Goal: Task Accomplishment & Management: Manage account settings

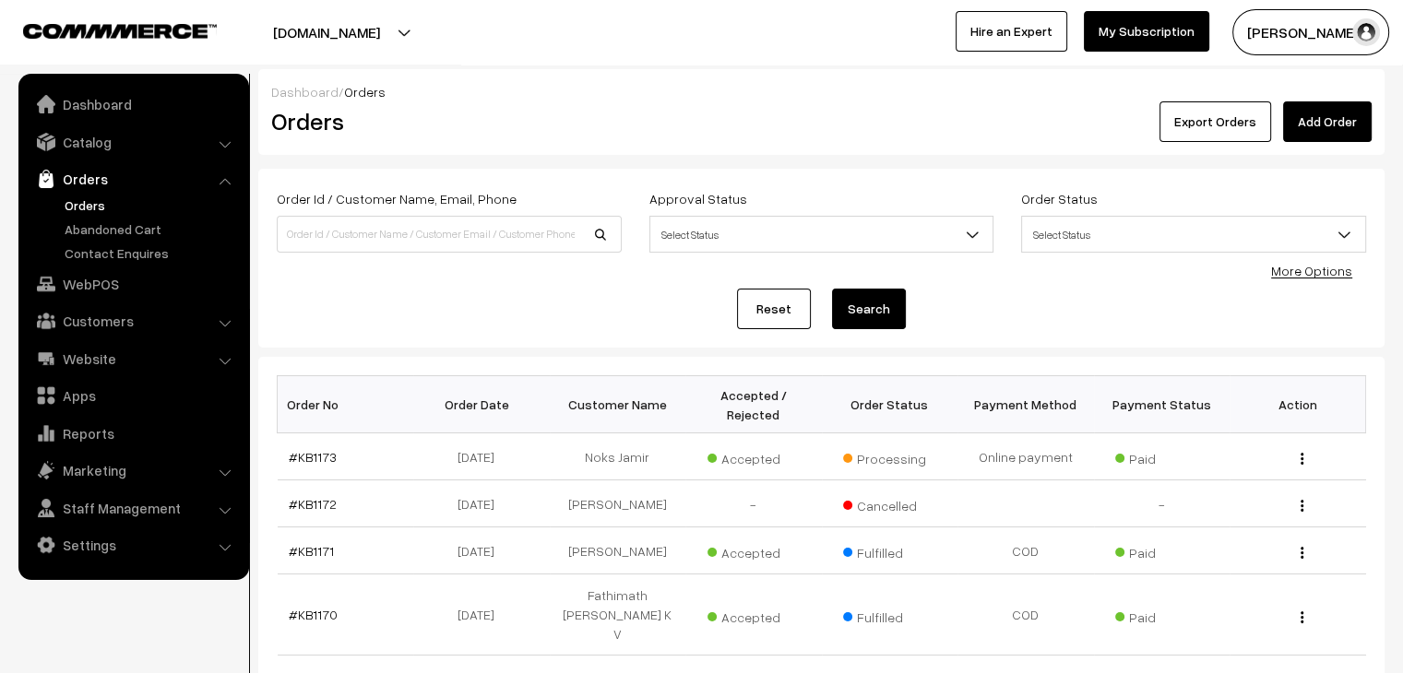
click at [87, 205] on link "Orders" at bounding box center [151, 205] width 183 height 19
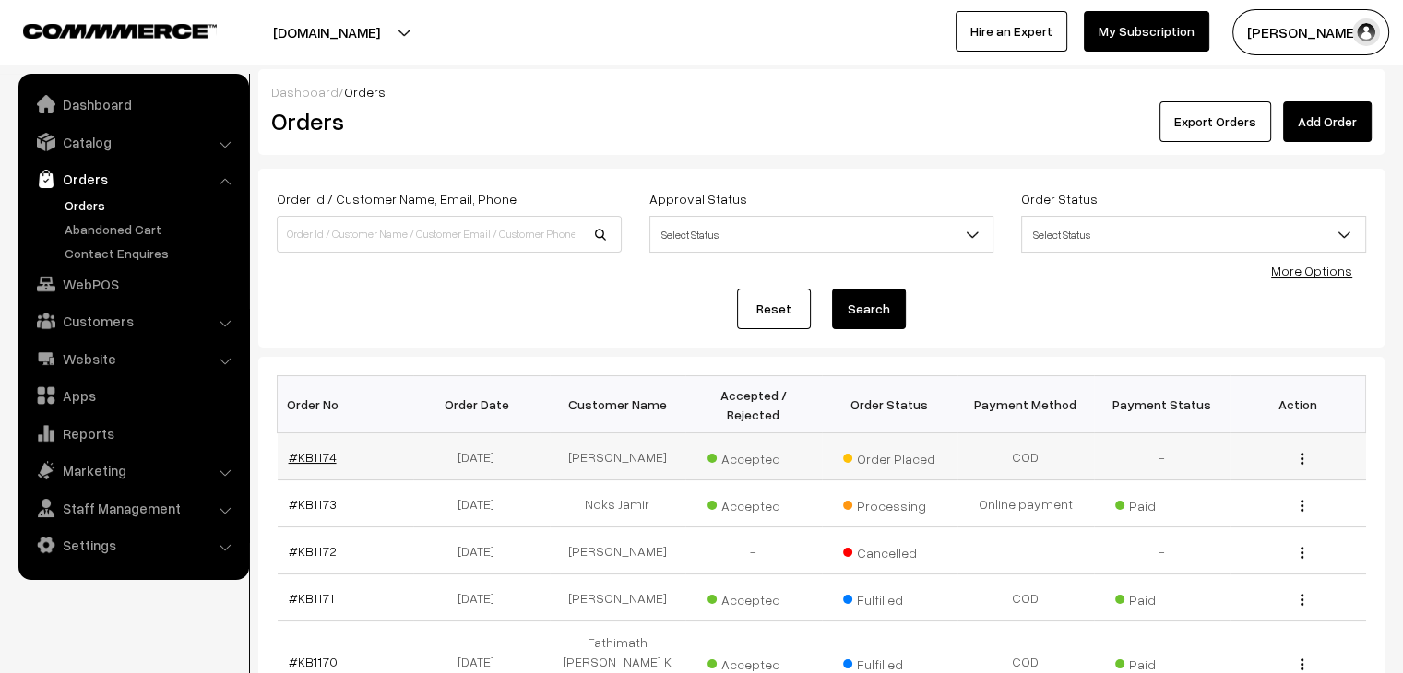
click at [313, 449] on link "#KB1174" at bounding box center [313, 457] width 48 height 16
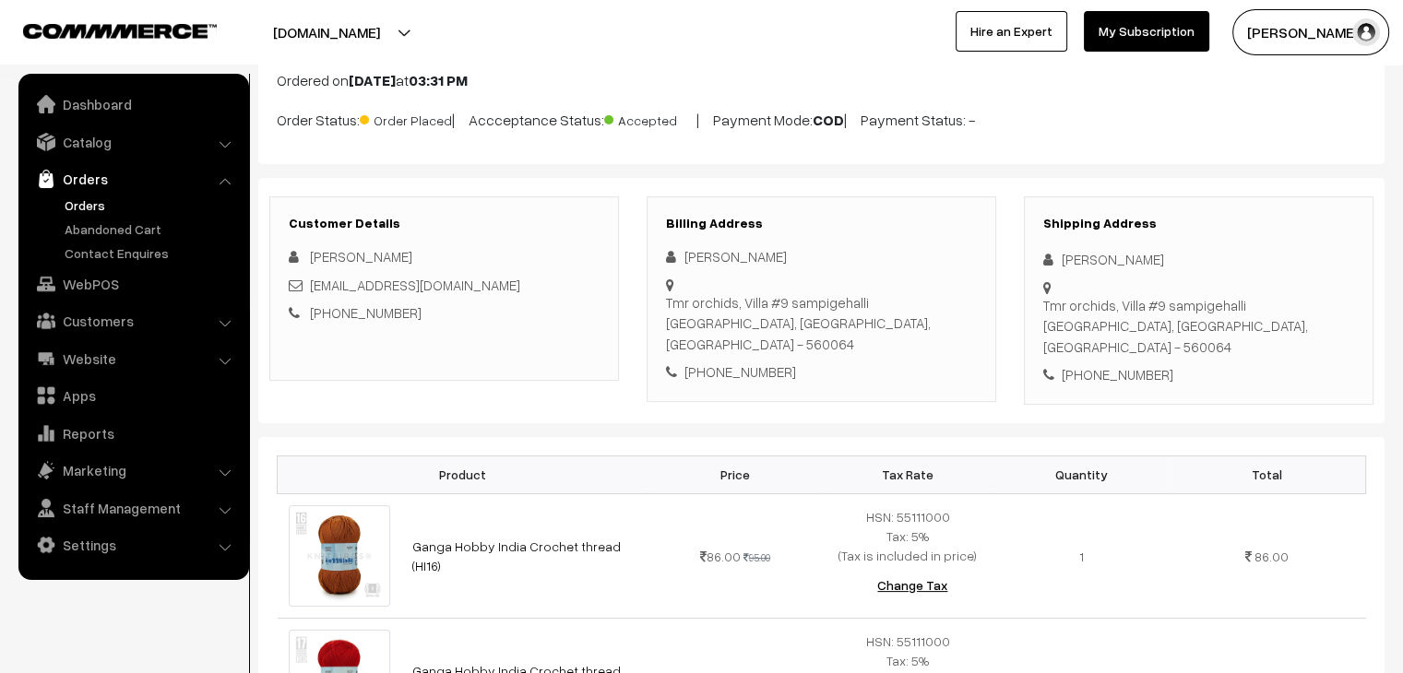
scroll to position [119, 0]
click at [85, 225] on link "Abandoned Cart" at bounding box center [151, 228] width 183 height 19
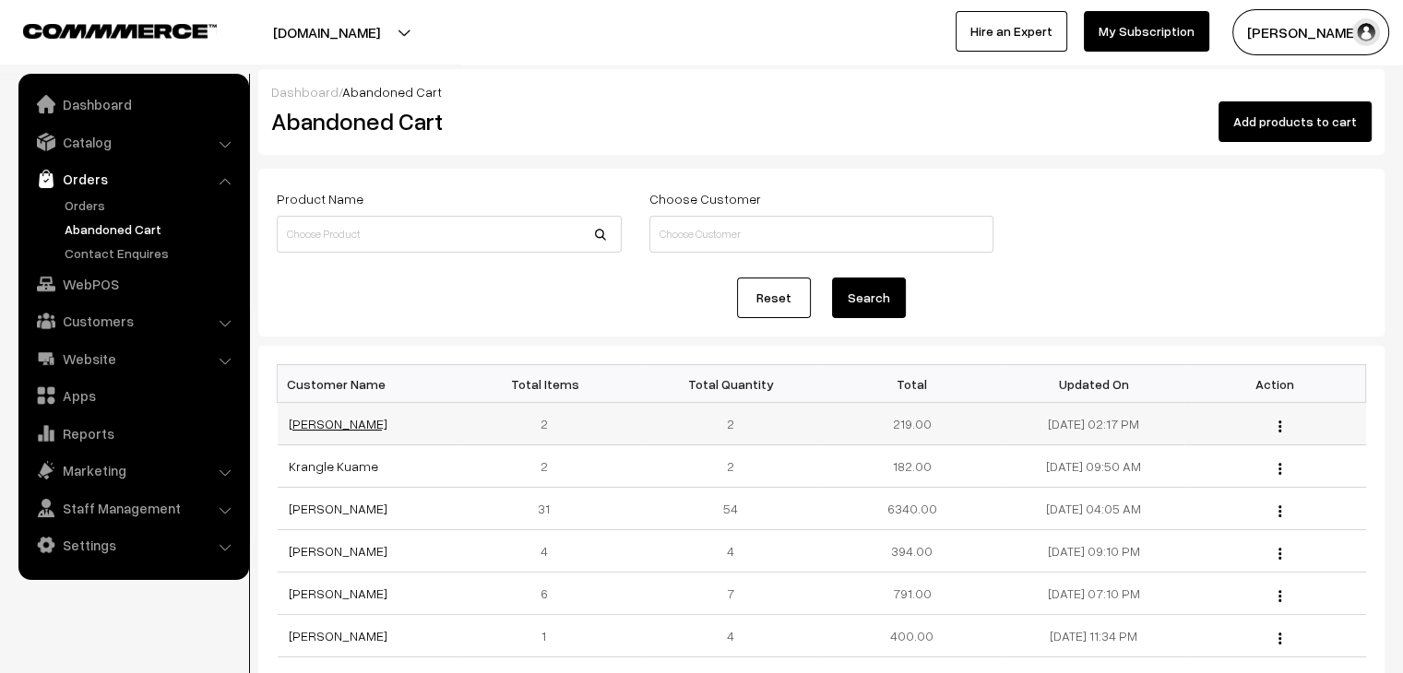
click at [350, 423] on link "Kimkim Touthang" at bounding box center [338, 424] width 99 height 16
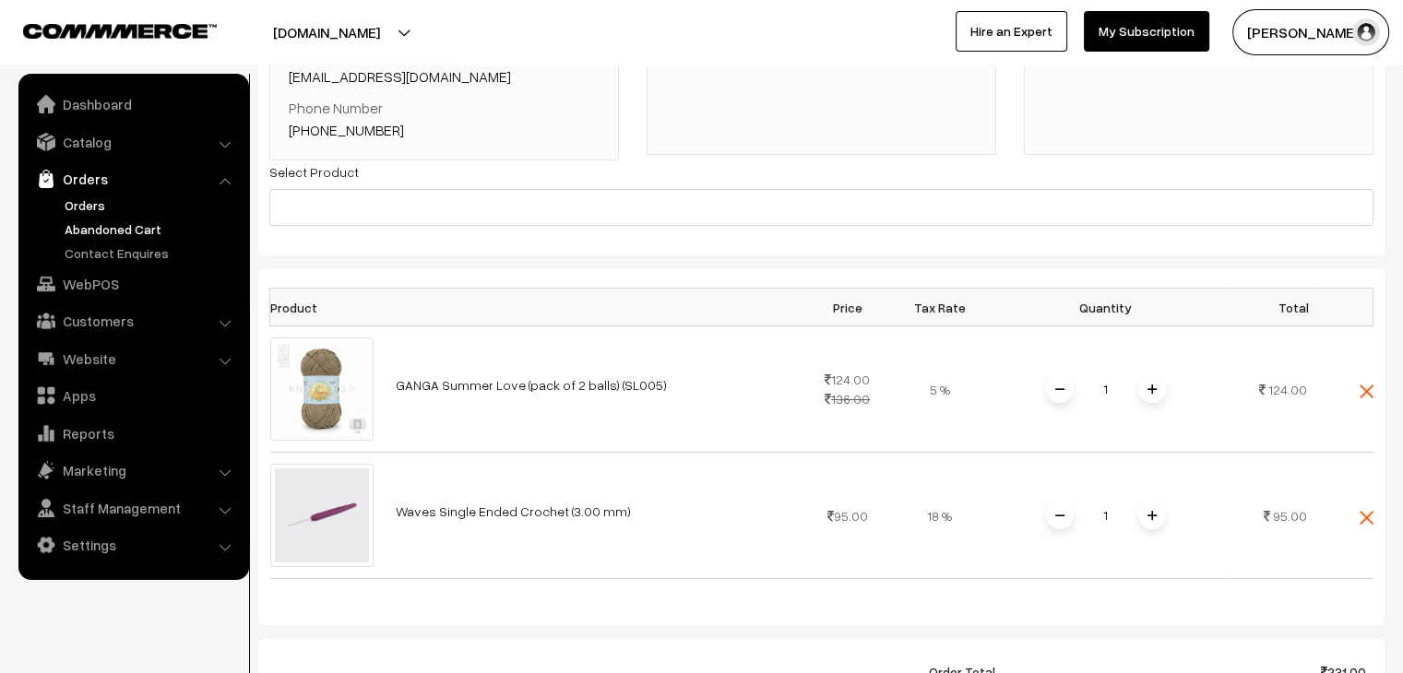
click at [78, 200] on link "Orders" at bounding box center [151, 205] width 183 height 19
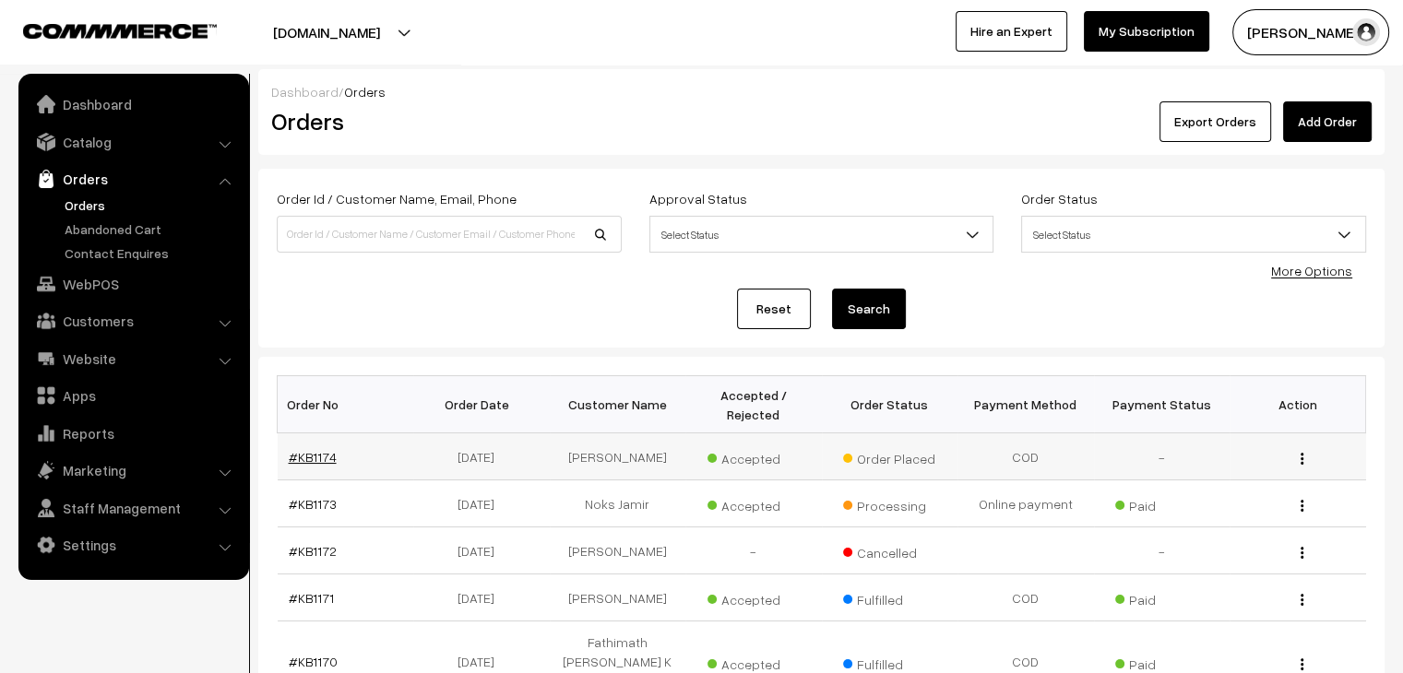
click at [321, 449] on link "#KB1174" at bounding box center [313, 457] width 48 height 16
click at [320, 449] on link "#KB1174" at bounding box center [313, 457] width 48 height 16
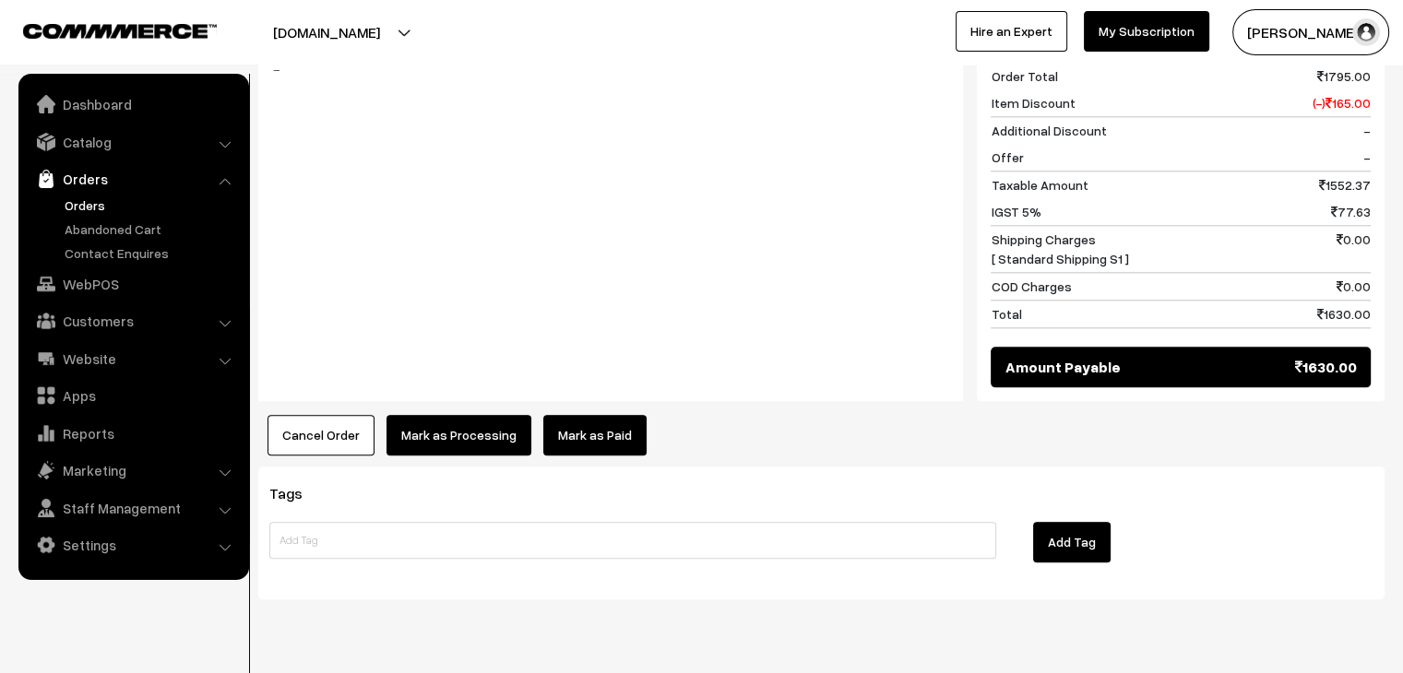
click at [611, 415] on link "Mark as Paid" at bounding box center [594, 435] width 103 height 41
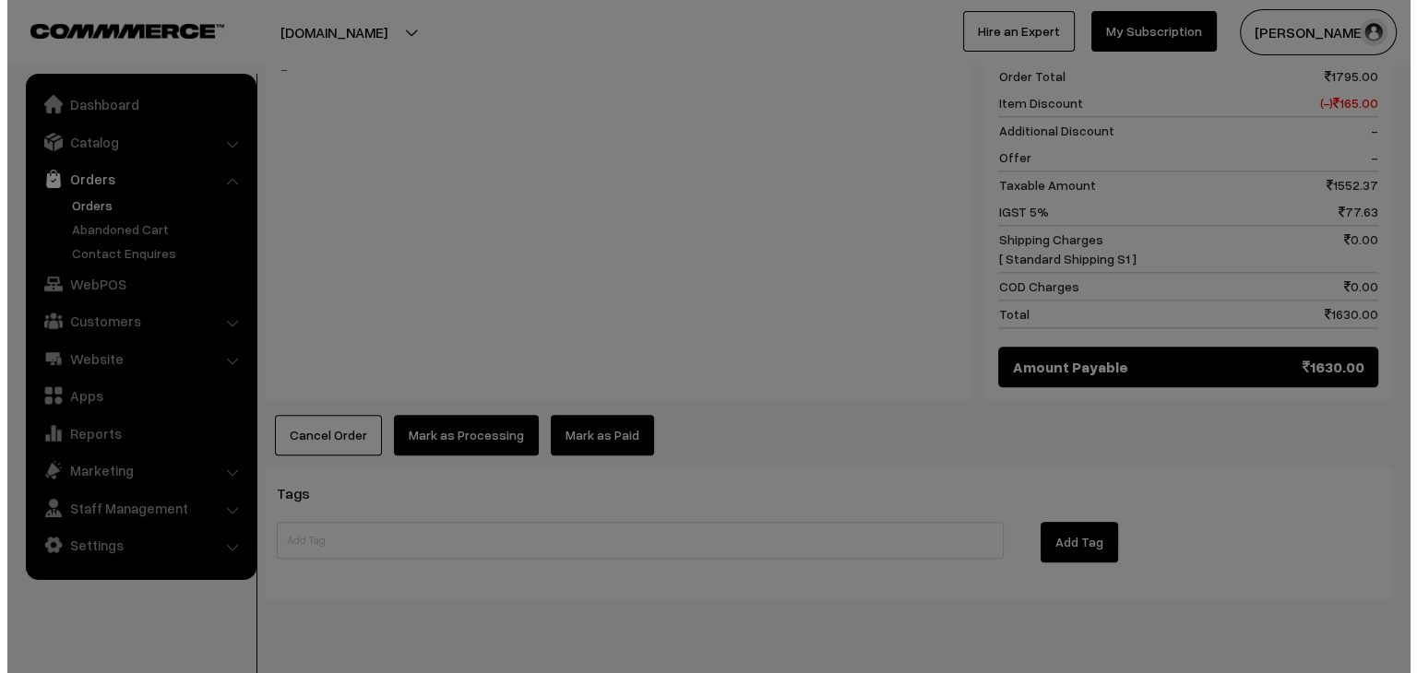
scroll to position [2046, 0]
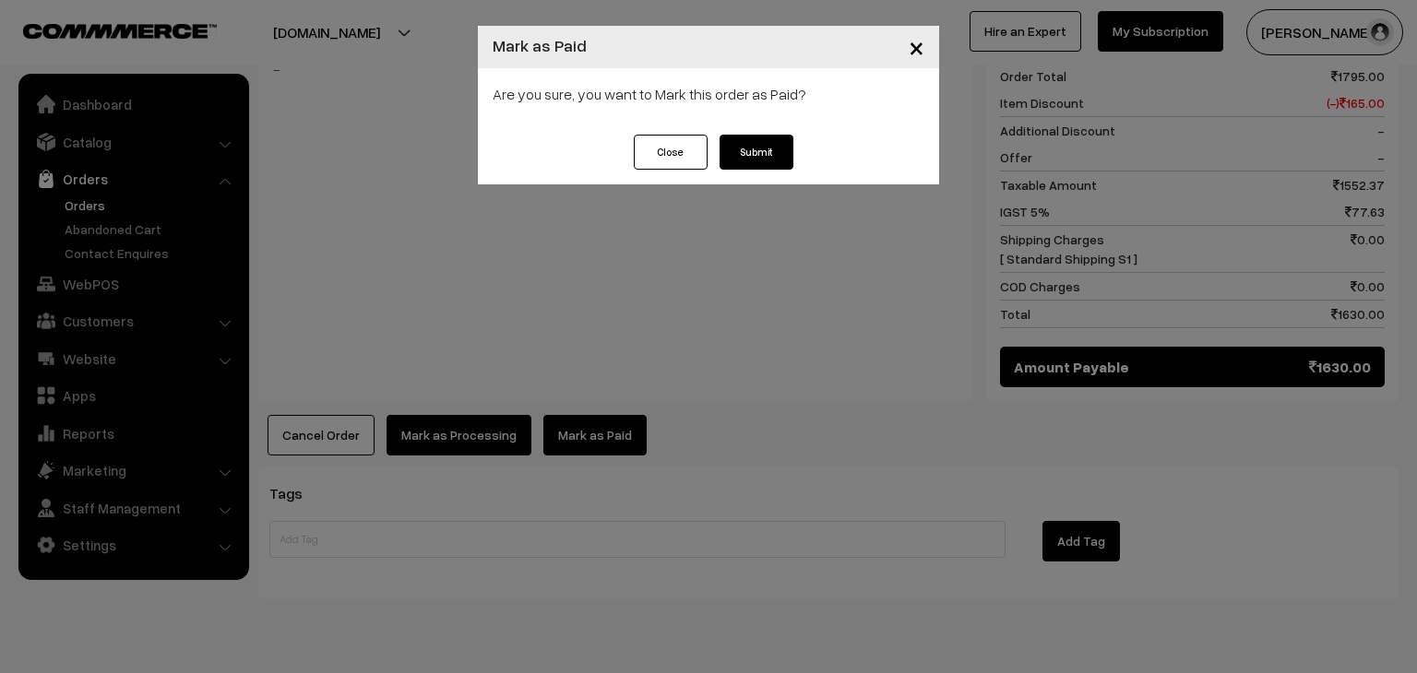
click at [765, 159] on button "Submit" at bounding box center [756, 152] width 74 height 35
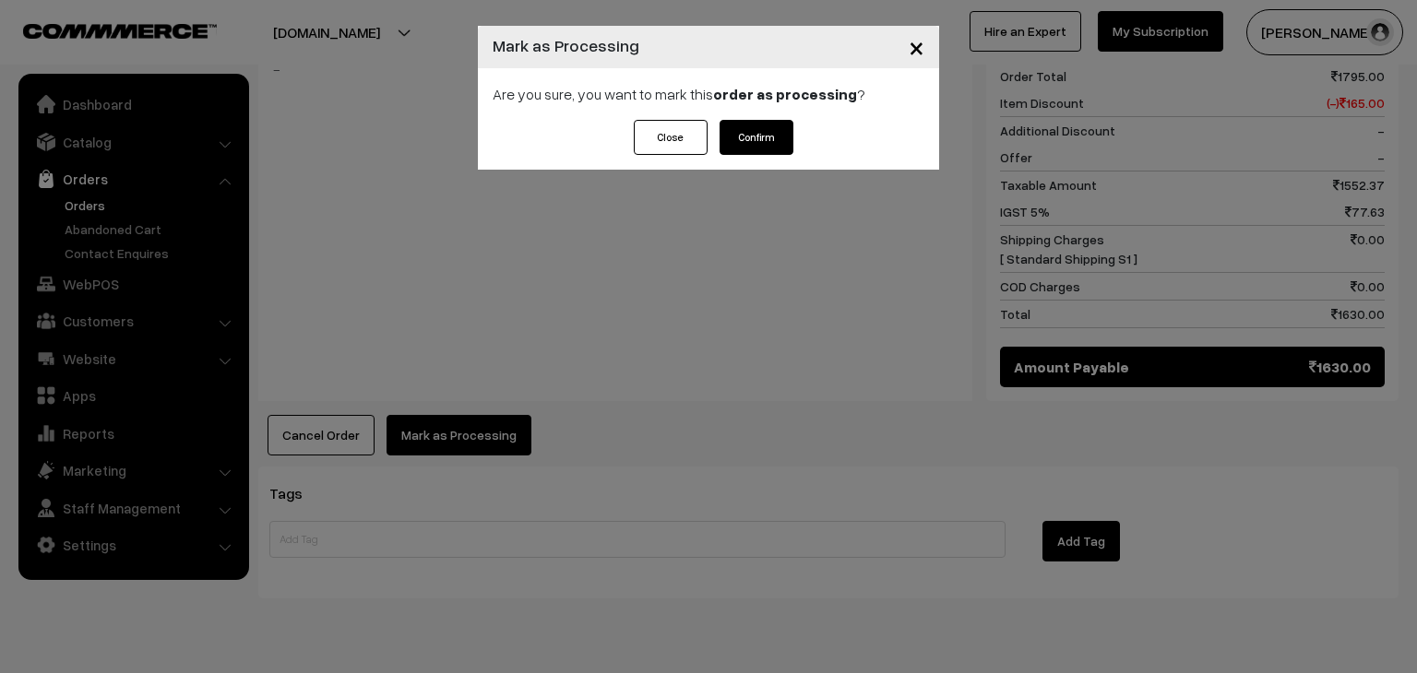
click at [766, 148] on button "Confirm" at bounding box center [756, 137] width 74 height 35
